Goal: Task Accomplishment & Management: Complete application form

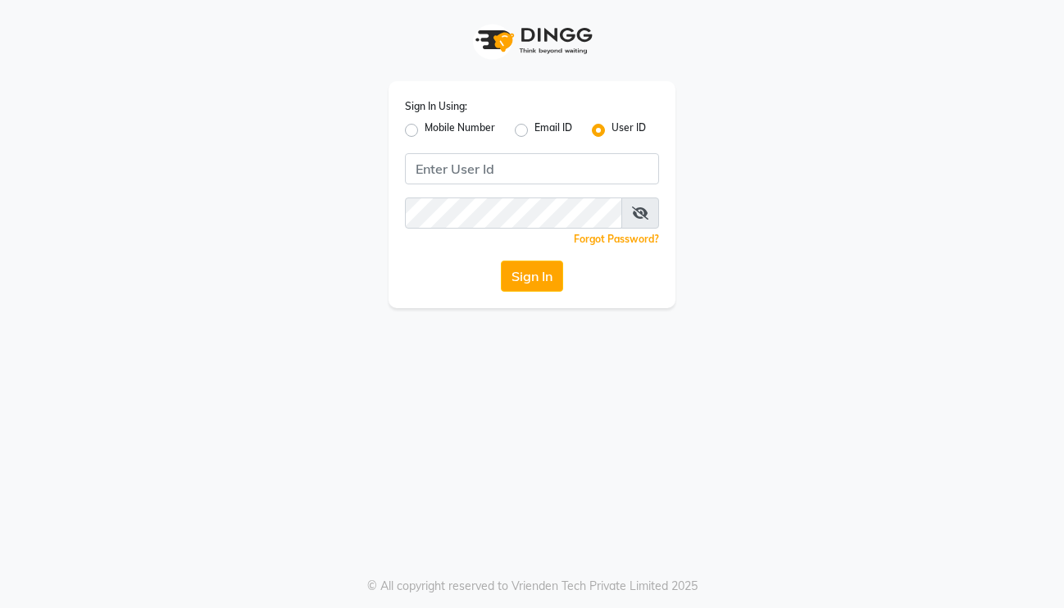
click at [425, 131] on label "Mobile Number" at bounding box center [460, 131] width 71 height 20
click at [425, 131] on input "Mobile Number" at bounding box center [430, 126] width 11 height 11
radio input "true"
radio input "false"
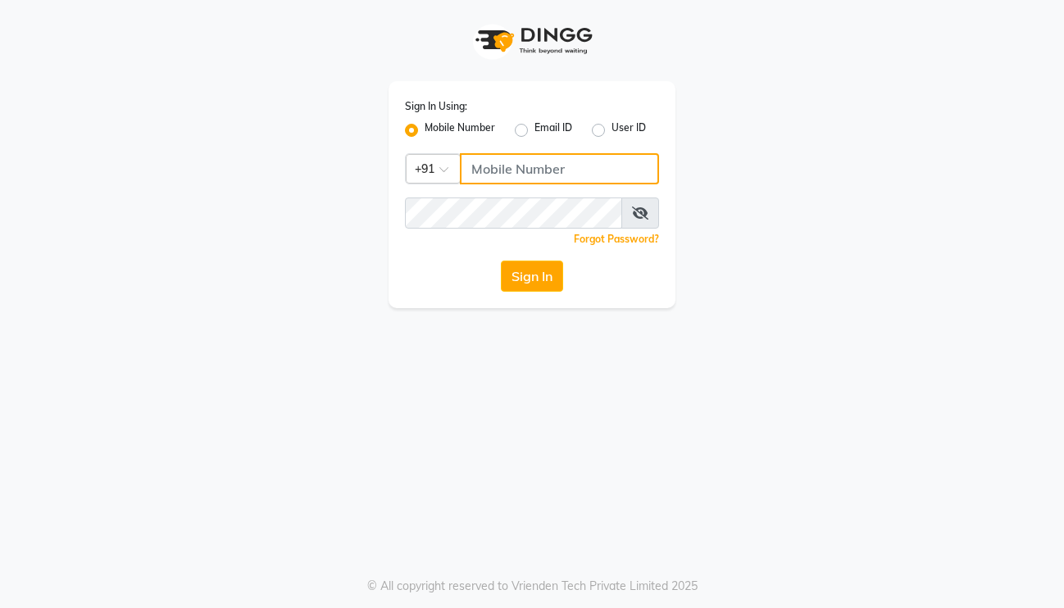
click at [471, 173] on input "Username" at bounding box center [559, 168] width 199 height 31
type input "8605146672"
click at [544, 277] on button "Sign In" at bounding box center [532, 276] width 62 height 31
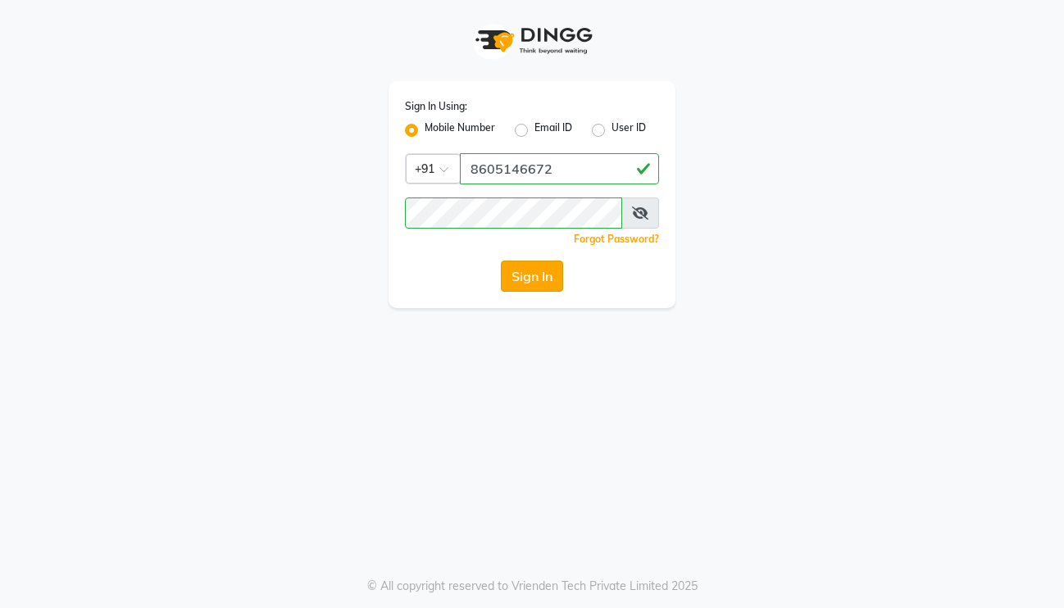
click at [537, 274] on button "Sign In" at bounding box center [532, 276] width 62 height 31
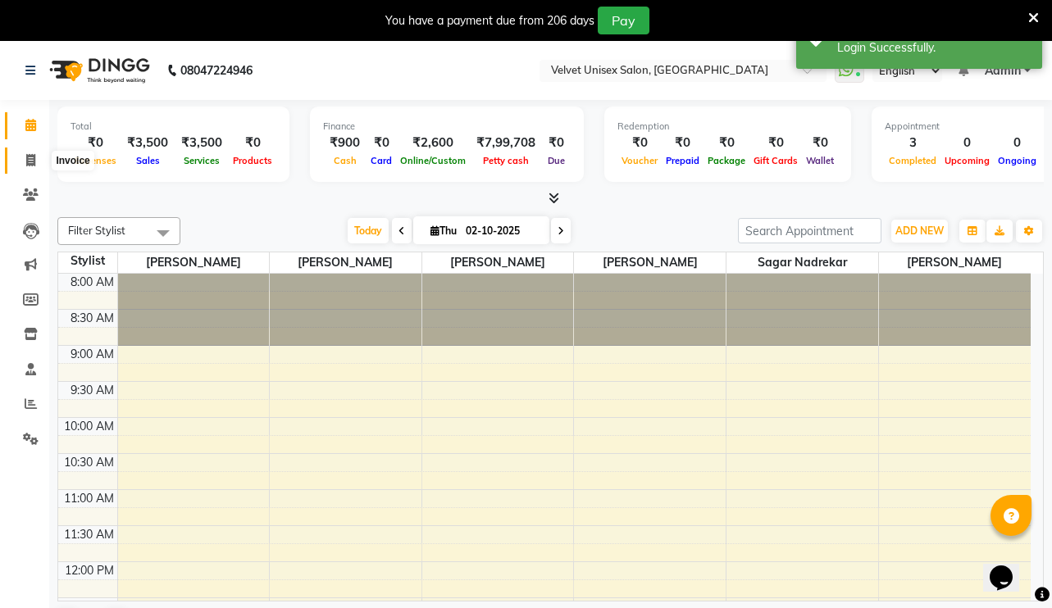
click at [27, 164] on icon at bounding box center [30, 160] width 9 height 12
select select "5384"
select select "service"
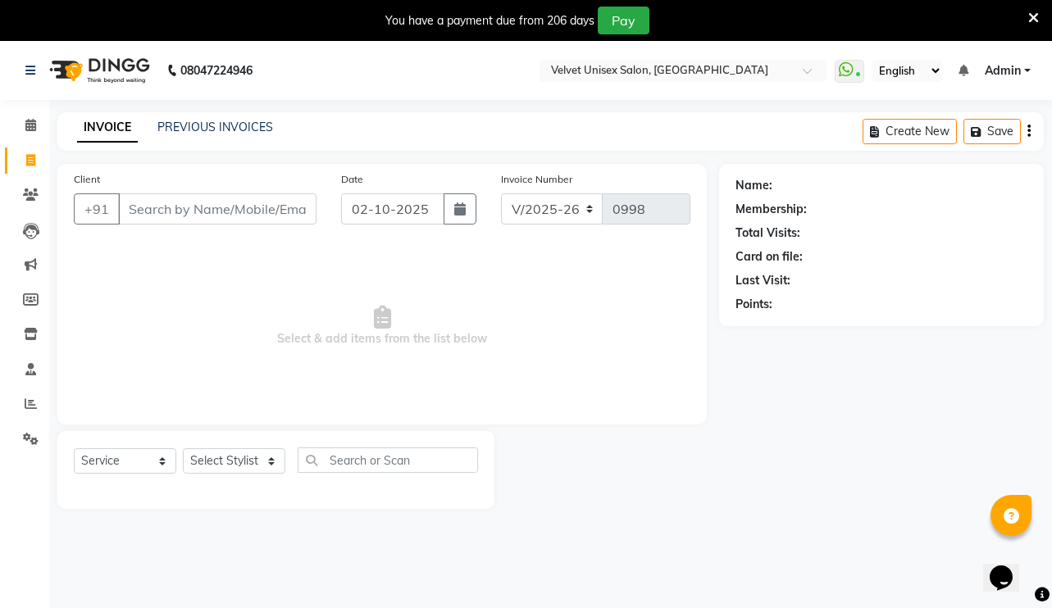
click at [291, 218] on input "Client" at bounding box center [217, 209] width 198 height 31
type input "9975595234"
click at [283, 216] on span "Add Client" at bounding box center [274, 209] width 65 height 16
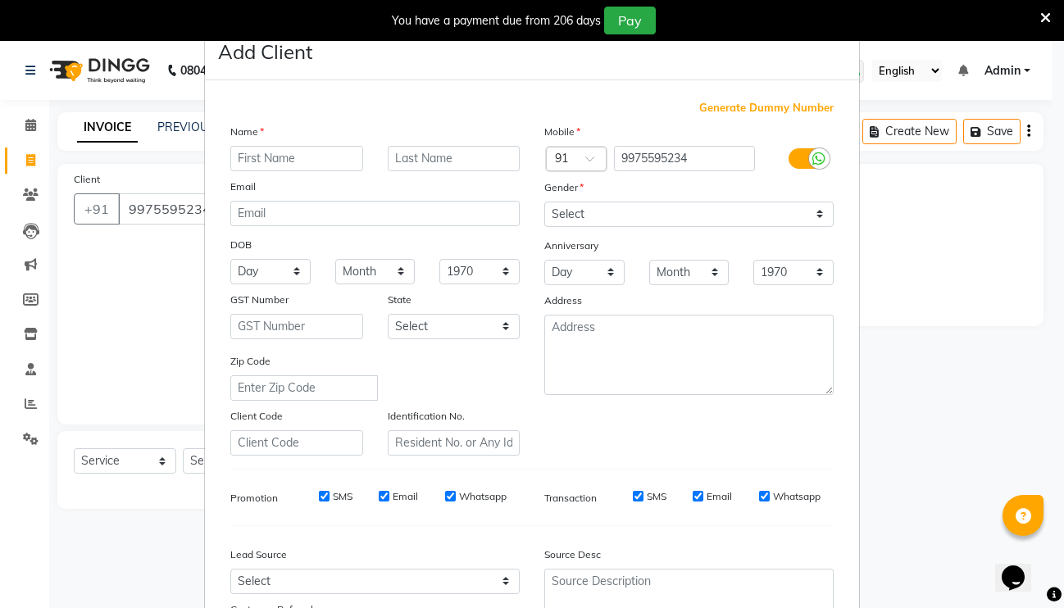
click at [252, 153] on input "text" at bounding box center [296, 158] width 133 height 25
type input "[PERSON_NAME]"
click at [414, 150] on input "text" at bounding box center [454, 158] width 133 height 25
type input "mam"
click at [549, 205] on select "Select [DEMOGRAPHIC_DATA] [DEMOGRAPHIC_DATA] Other Prefer Not To Say" at bounding box center [688, 214] width 289 height 25
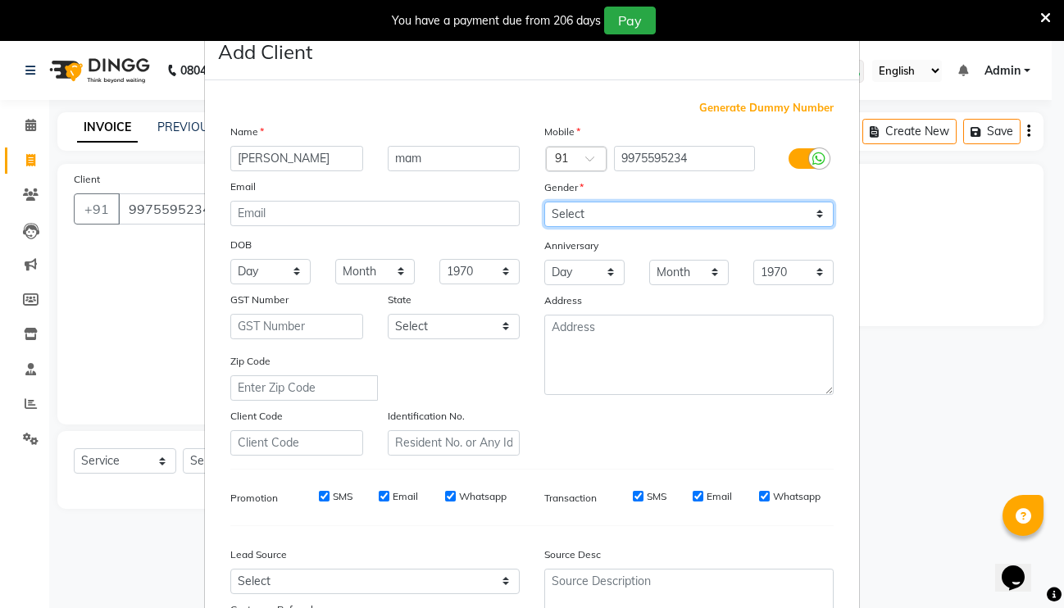
select select "[DEMOGRAPHIC_DATA]"
click at [544, 202] on select "Select [DEMOGRAPHIC_DATA] [DEMOGRAPHIC_DATA] Other Prefer Not To Say" at bounding box center [688, 214] width 289 height 25
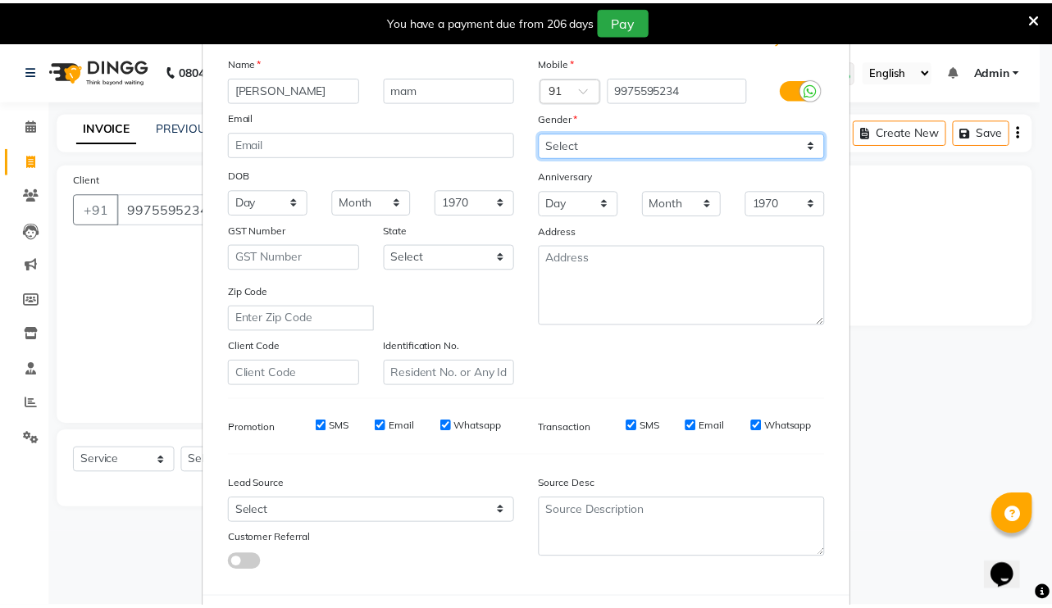
scroll to position [148, 0]
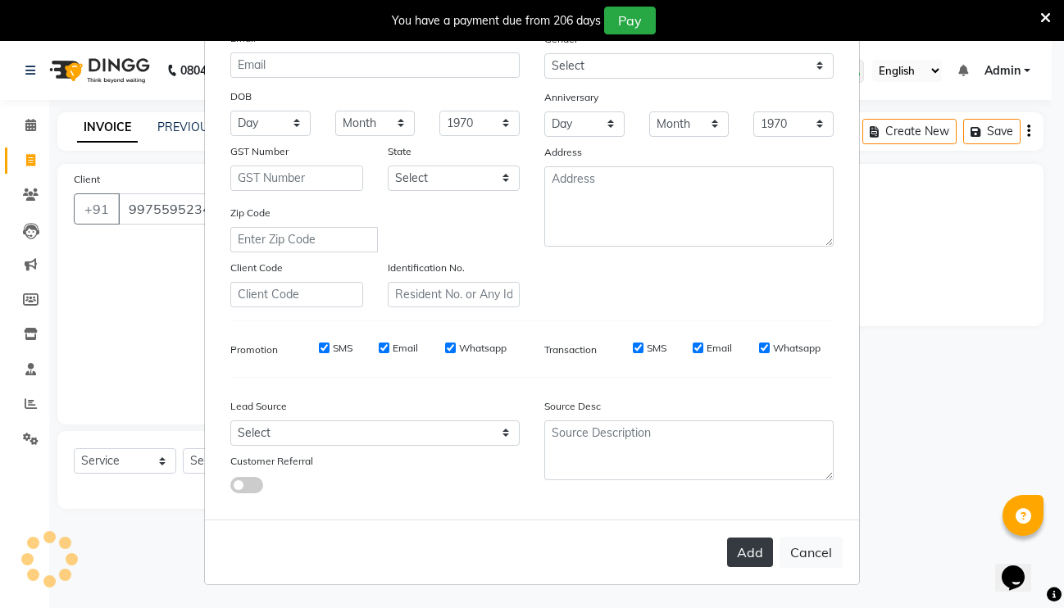
click at [744, 551] on button "Add" at bounding box center [750, 553] width 46 height 30
select select
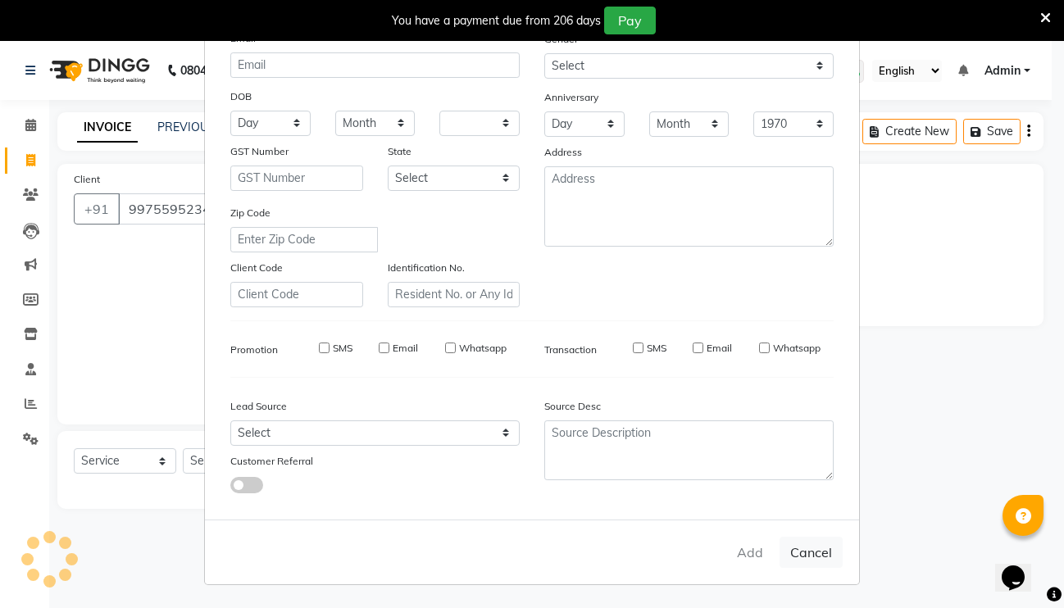
select select
checkbox input "false"
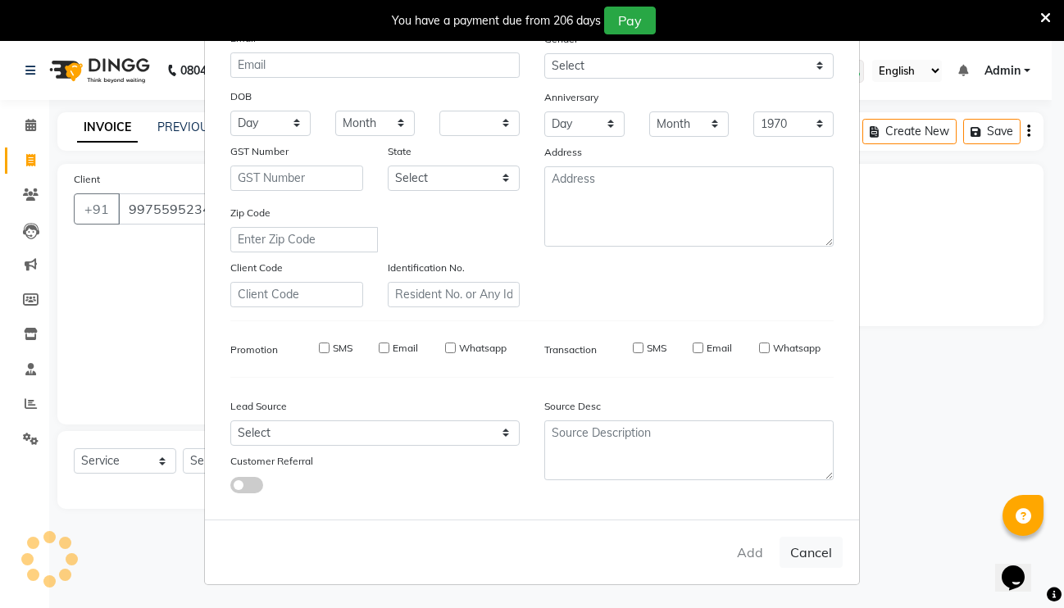
checkbox input "false"
select select "1: Object"
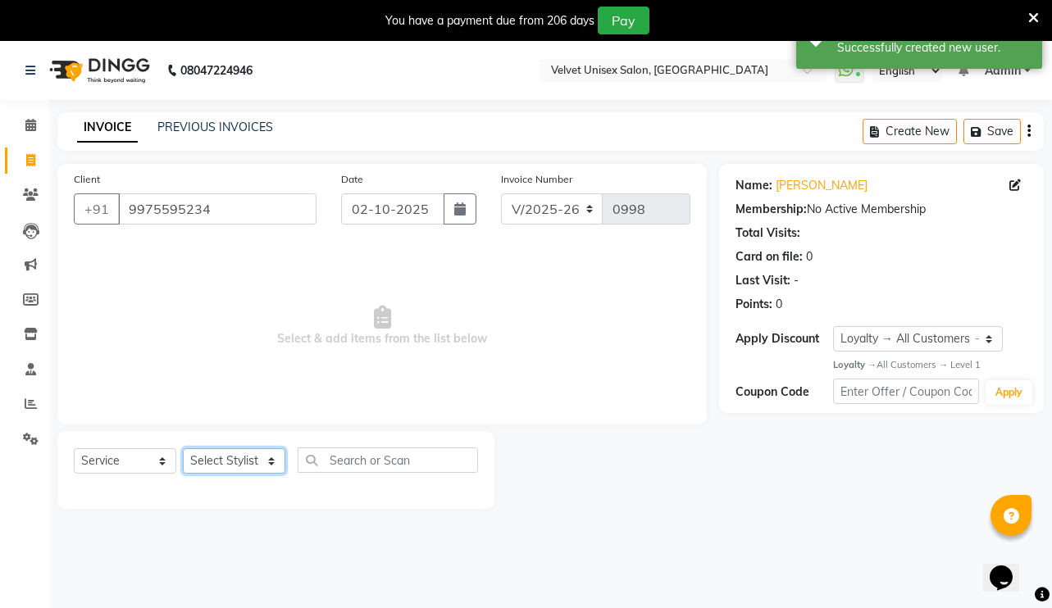
click at [216, 462] on select "Select Stylist [PERSON_NAME] [PERSON_NAME] [PERSON_NAME] sagar nadrekar [PERSON…" at bounding box center [234, 461] width 102 height 25
select select "35742"
click at [183, 449] on select "Select Stylist [PERSON_NAME] [PERSON_NAME] [PERSON_NAME] sagar nadrekar [PERSON…" at bounding box center [234, 461] width 102 height 25
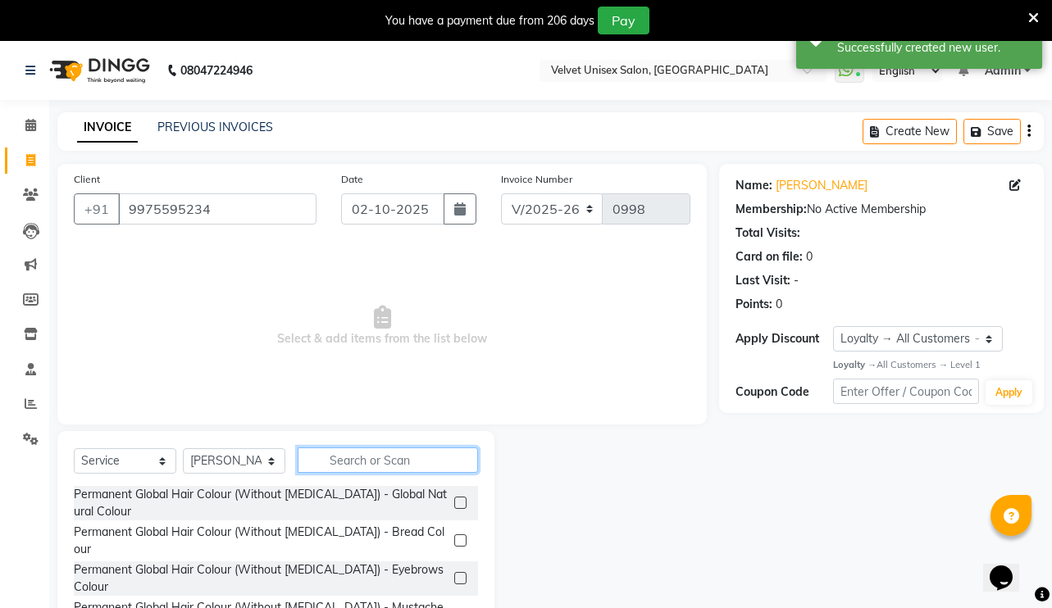
click at [354, 465] on input "text" at bounding box center [388, 460] width 180 height 25
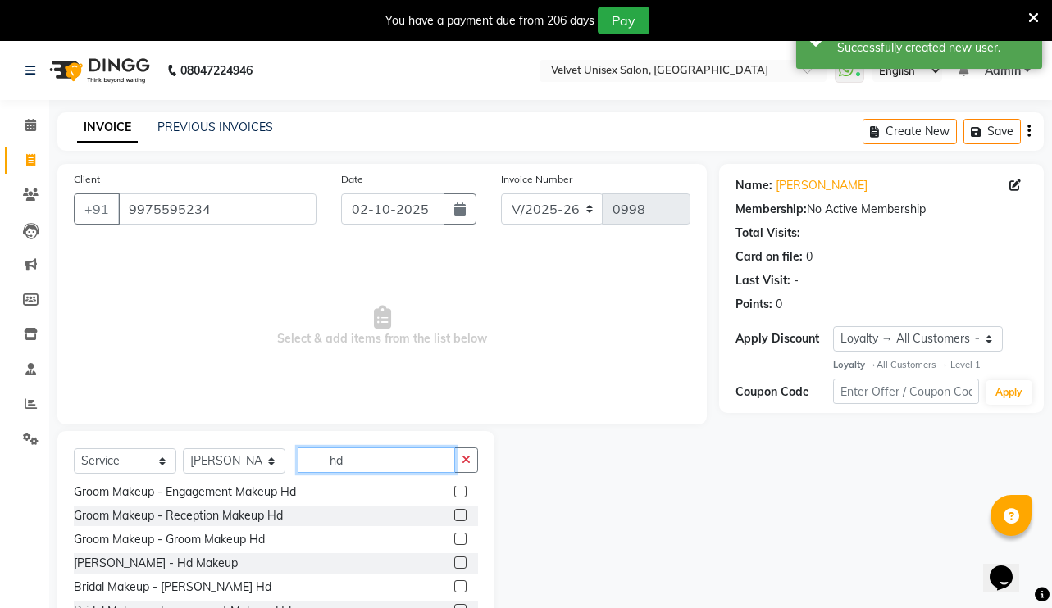
scroll to position [50, 0]
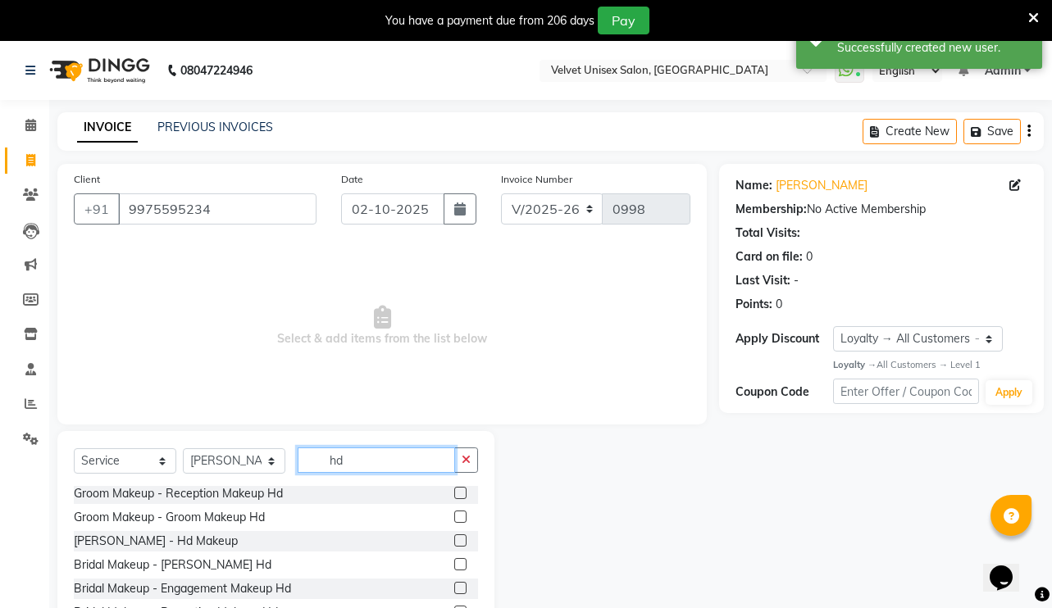
type input "hd"
click at [454, 544] on label at bounding box center [460, 541] width 12 height 12
click at [454, 544] on input "checkbox" at bounding box center [459, 541] width 11 height 11
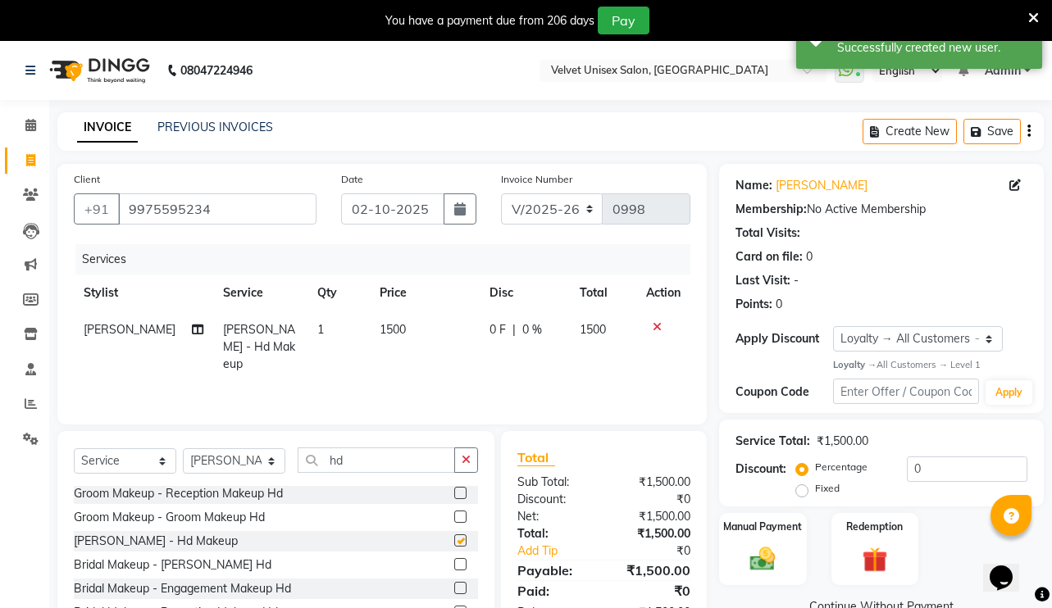
checkbox input "false"
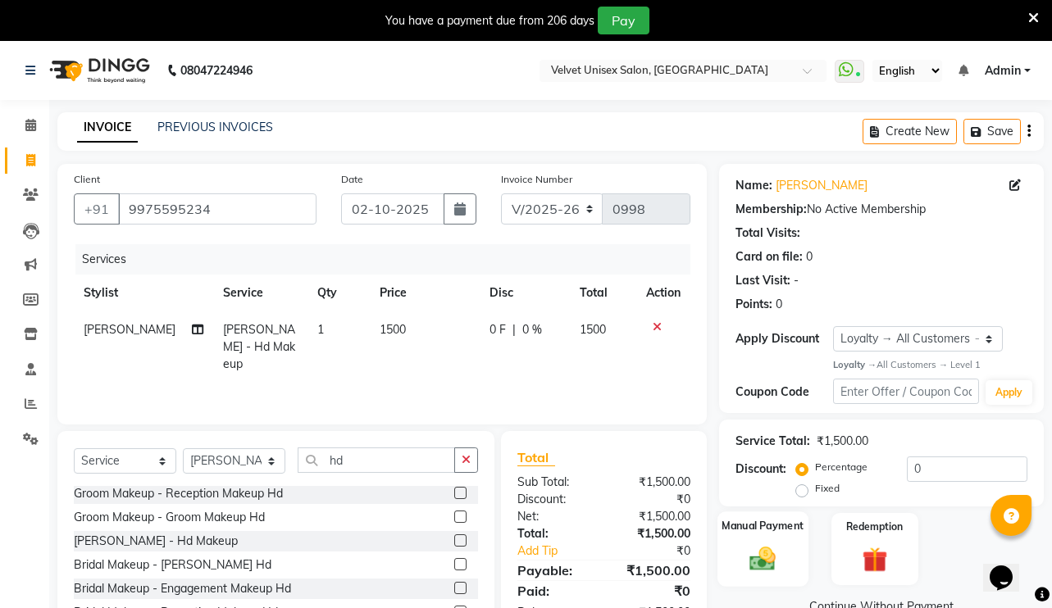
click at [769, 563] on img at bounding box center [762, 559] width 43 height 30
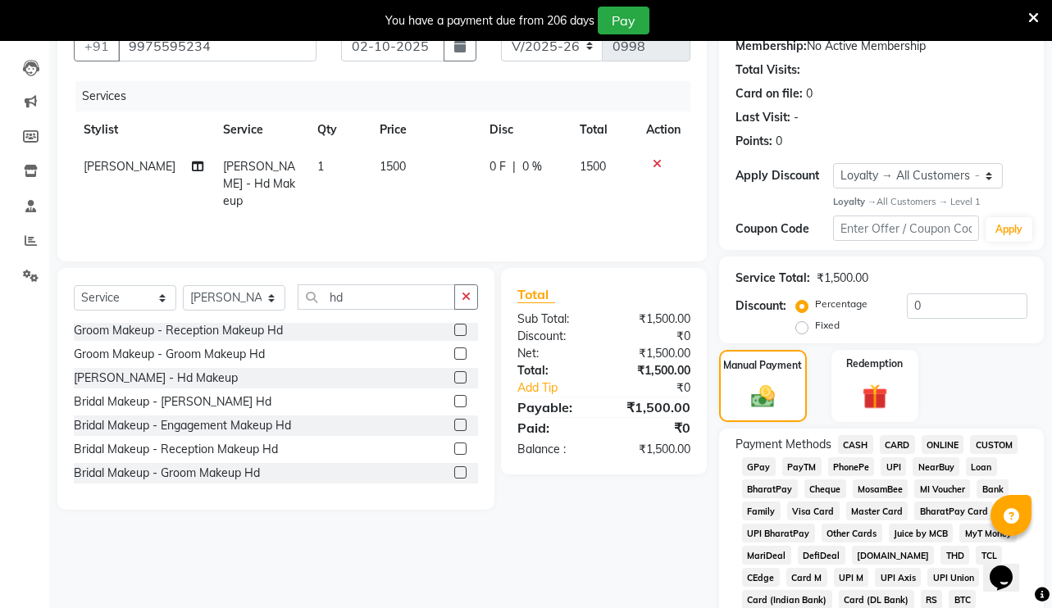
scroll to position [164, 0]
click at [938, 441] on span "ONLINE" at bounding box center [943, 444] width 43 height 19
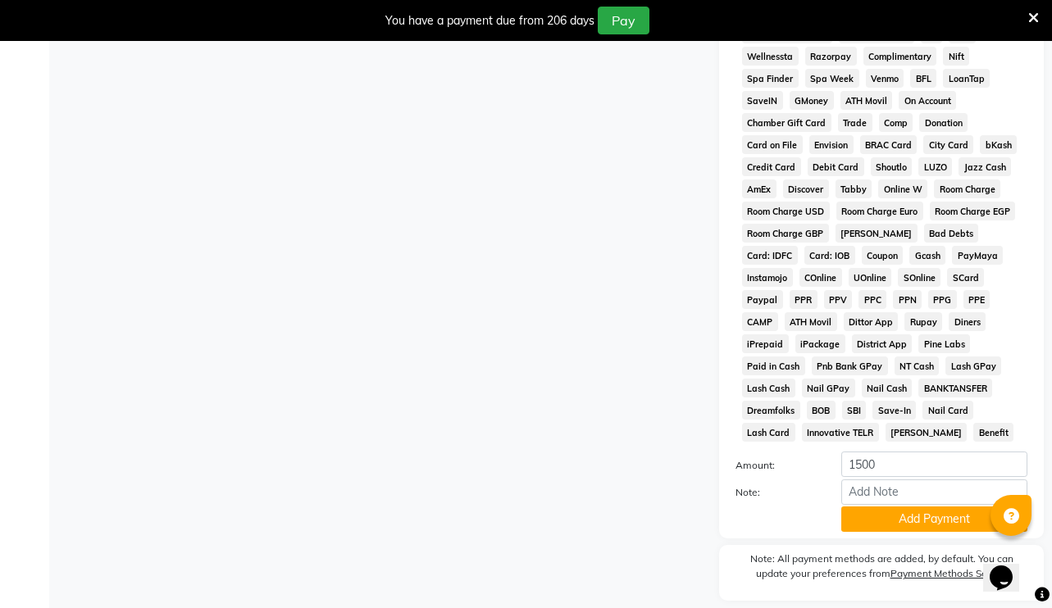
scroll to position [738, 0]
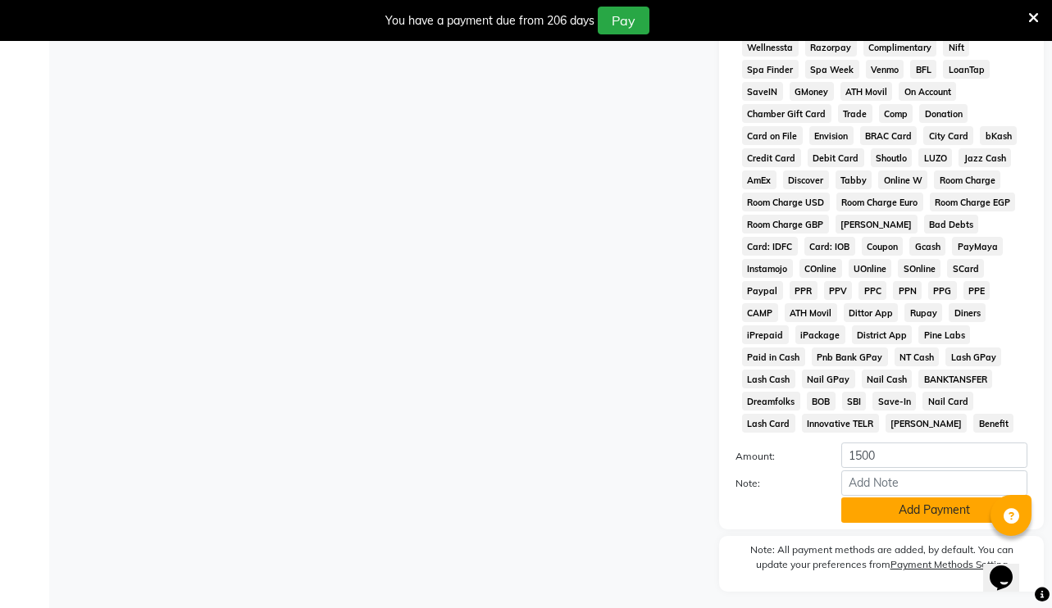
click at [931, 498] on button "Add Payment" at bounding box center [934, 510] width 186 height 25
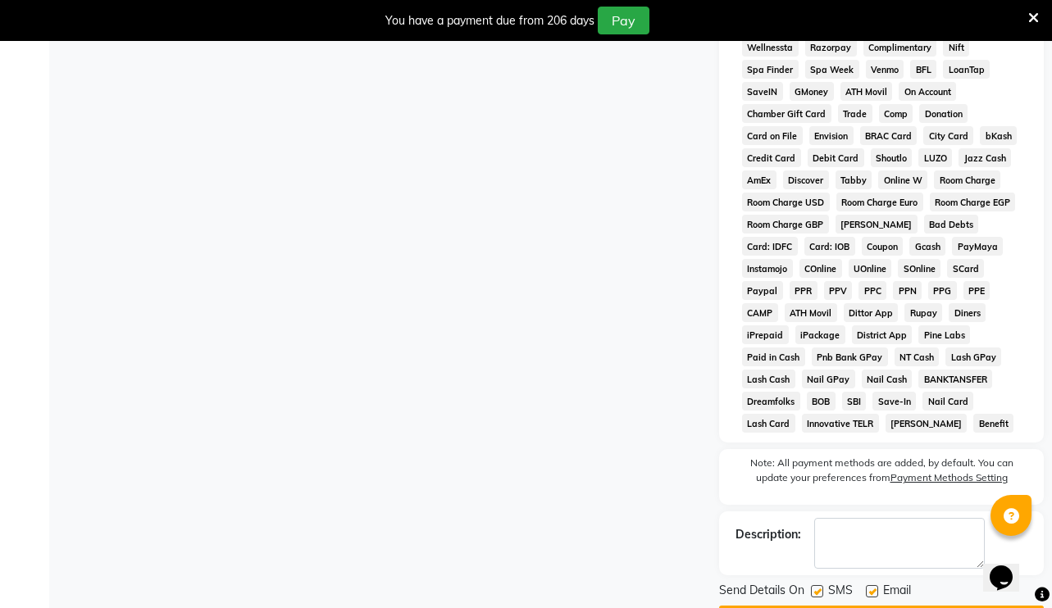
click at [857, 606] on button "Checkout" at bounding box center [881, 618] width 325 height 25
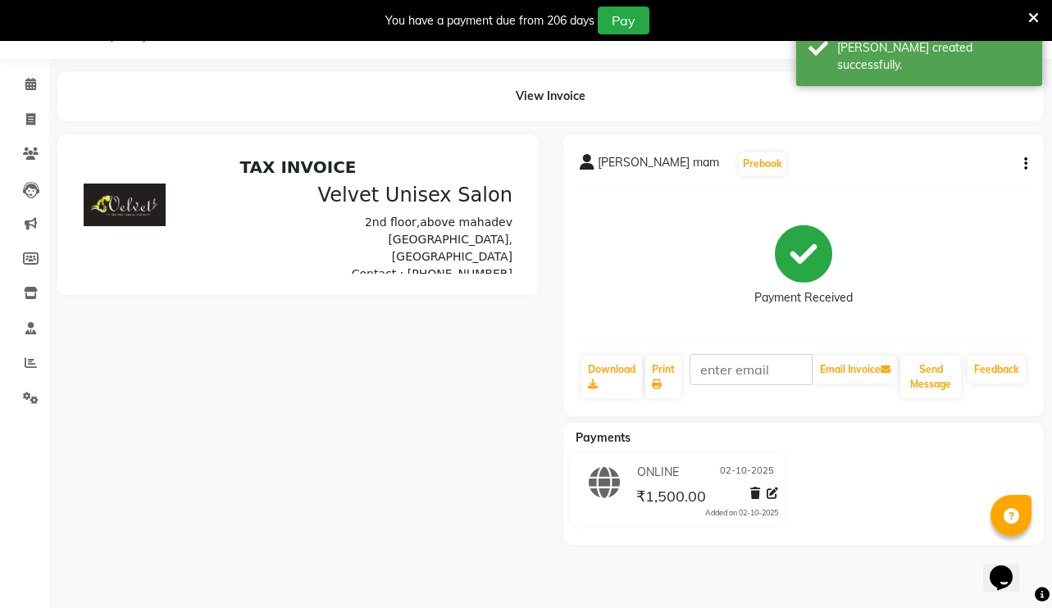
scroll to position [43, 0]
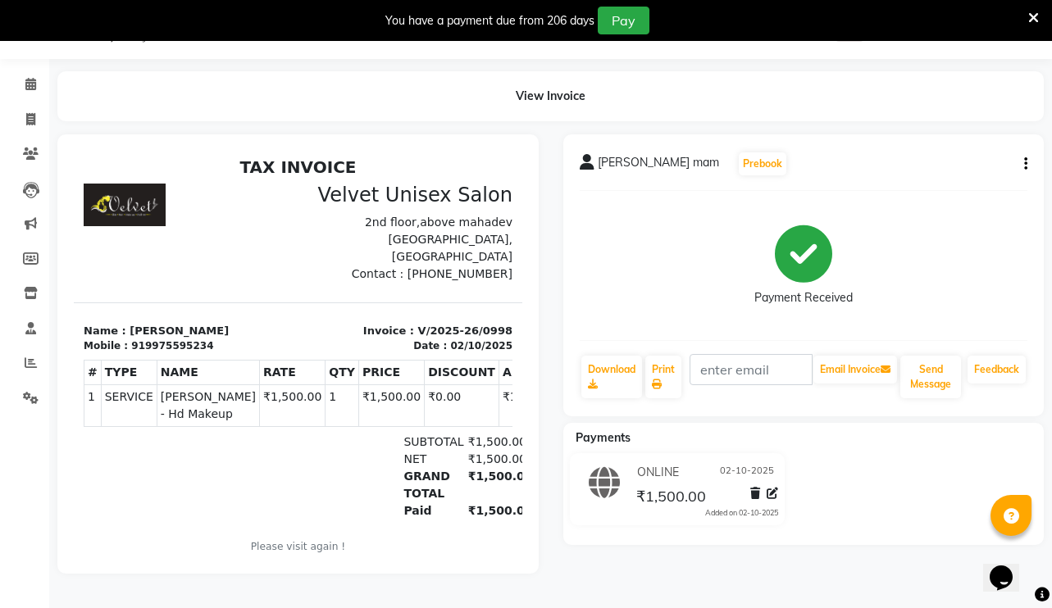
click at [1036, 23] on icon at bounding box center [1033, 18] width 11 height 15
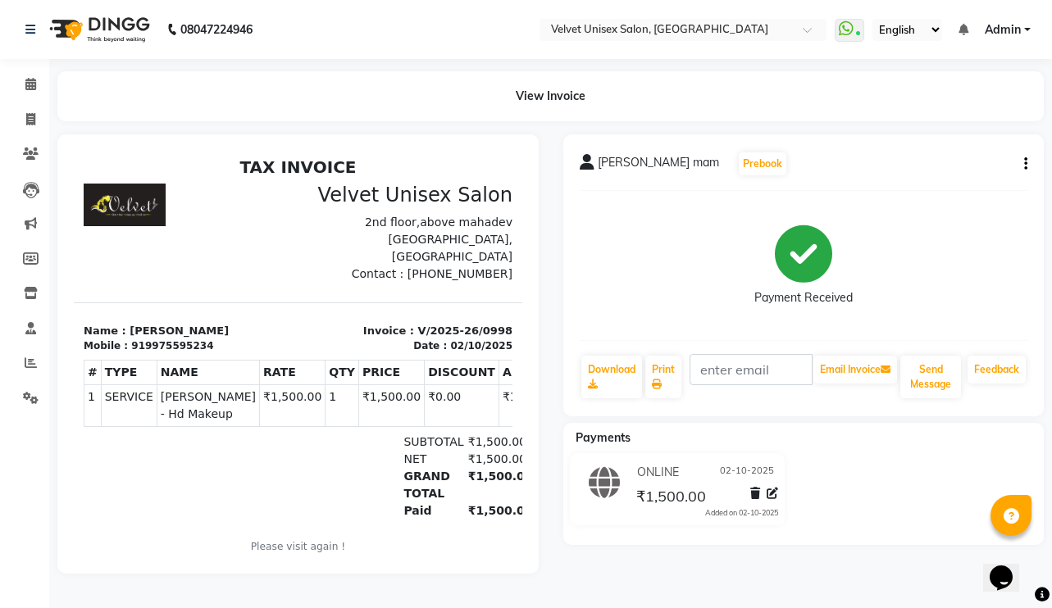
click at [1026, 34] on link "Admin" at bounding box center [1008, 29] width 46 height 17
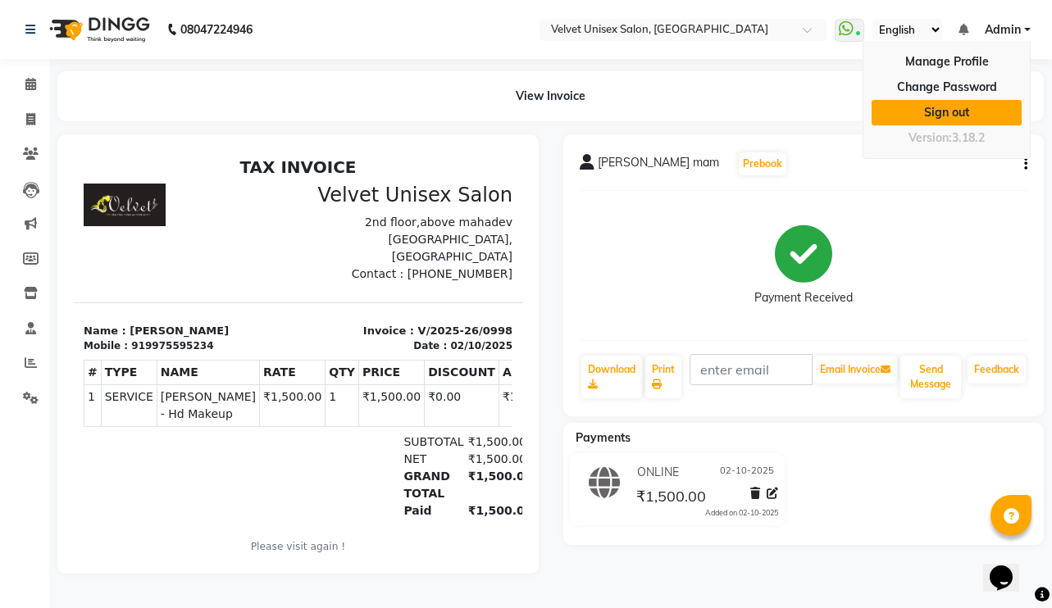
click at [996, 111] on link "Sign out" at bounding box center [947, 112] width 150 height 25
